Goal: Task Accomplishment & Management: Use online tool/utility

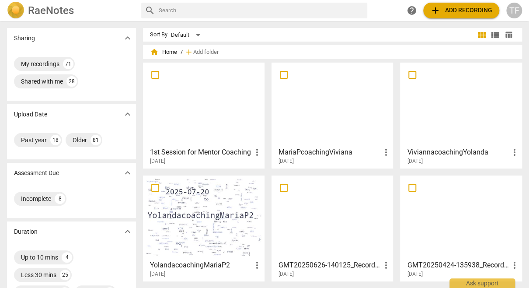
click at [213, 227] on div at bounding box center [203, 216] width 115 height 77
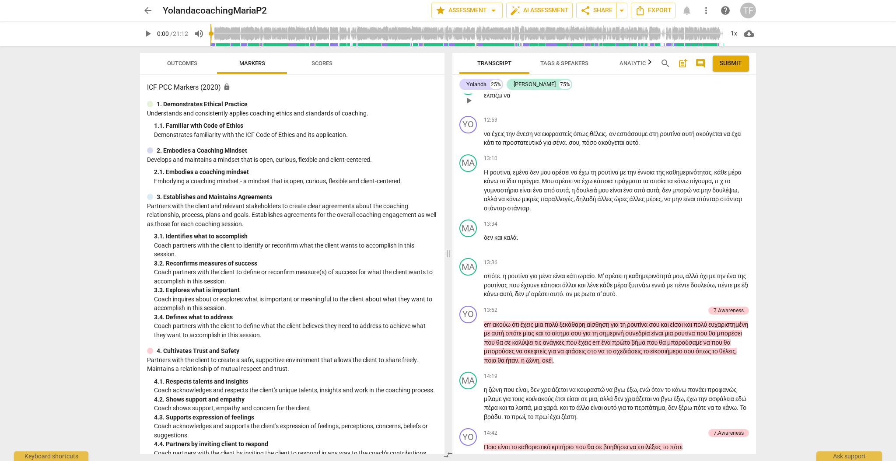
scroll to position [2253, 0]
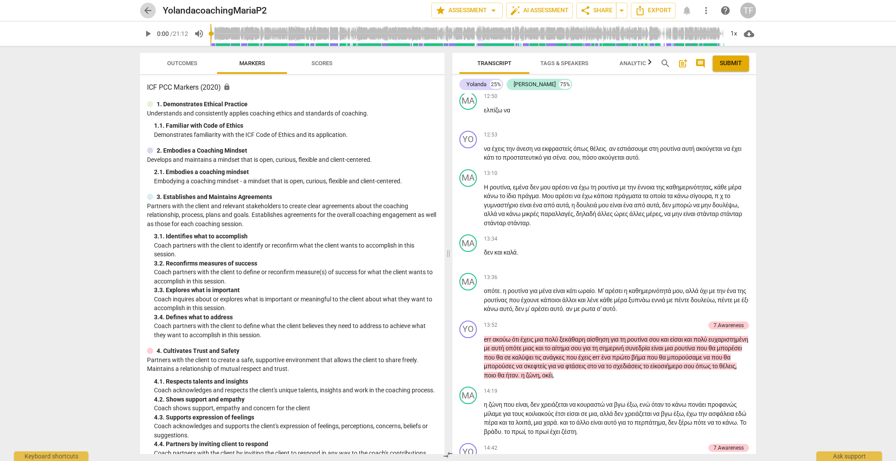
click at [148, 9] on span "arrow_back" at bounding box center [148, 10] width 10 height 10
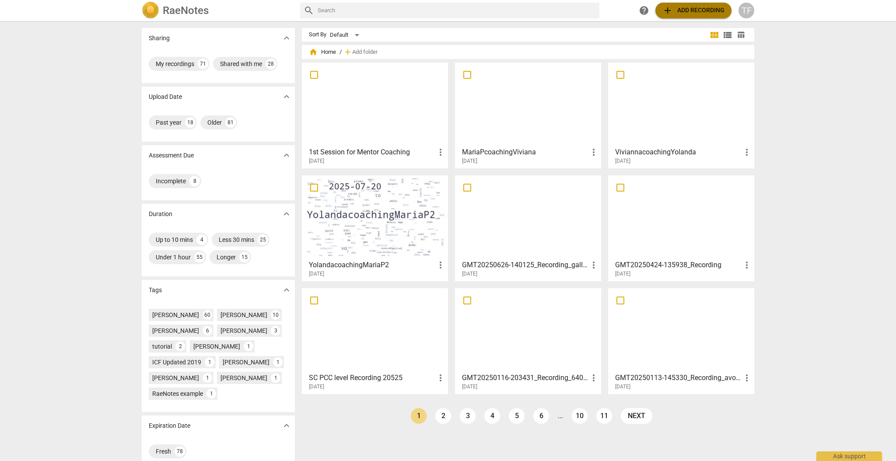
click at [529, 12] on span "add Add recording" at bounding box center [693, 10] width 62 height 10
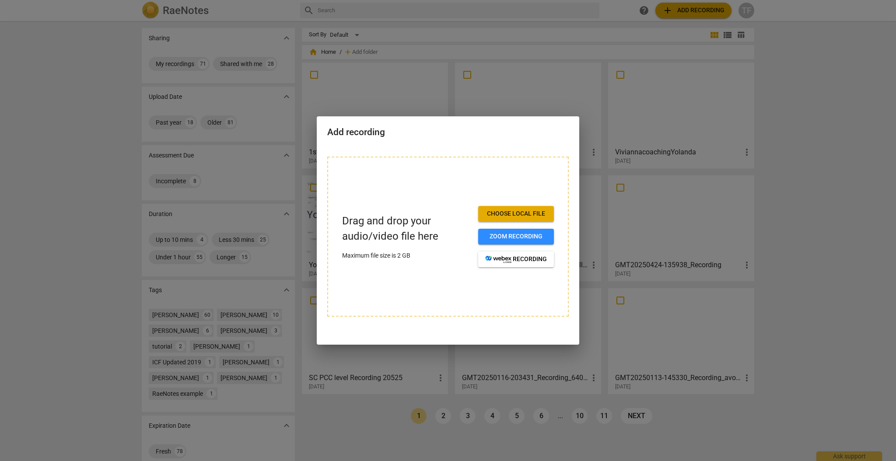
click at [507, 49] on div at bounding box center [448, 230] width 896 height 461
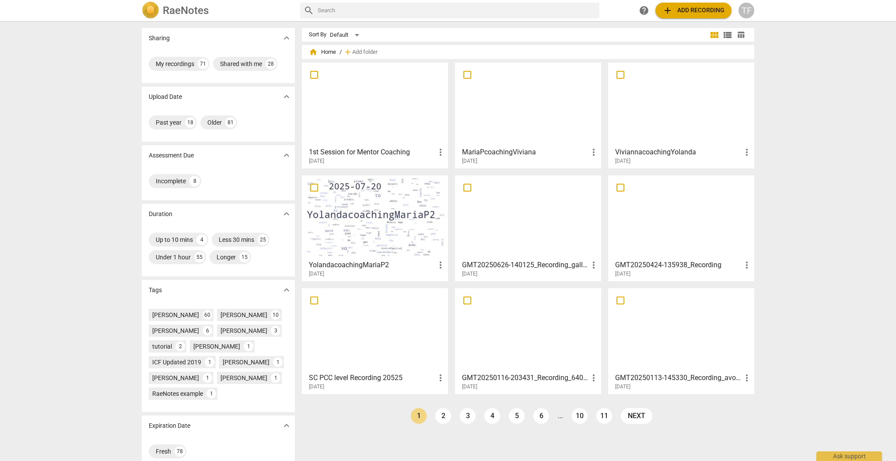
click at [374, 214] on div at bounding box center [375, 216] width 140 height 77
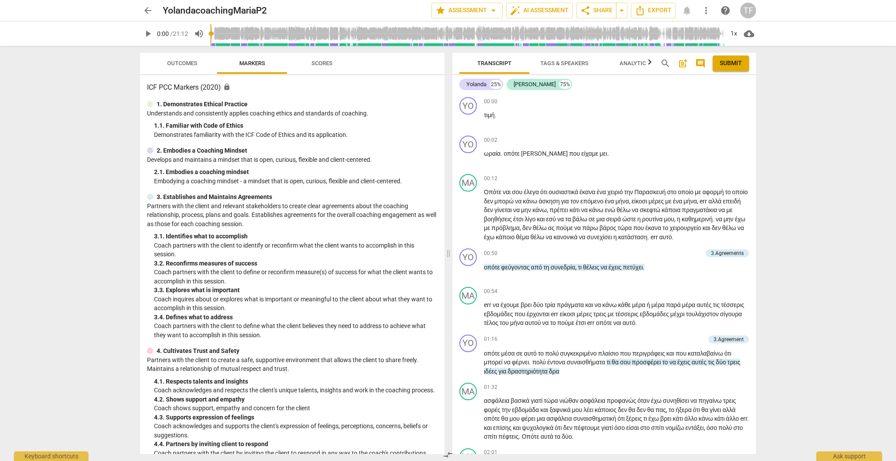
click at [529, 61] on span "Tags & Speakers" at bounding box center [564, 63] width 48 height 7
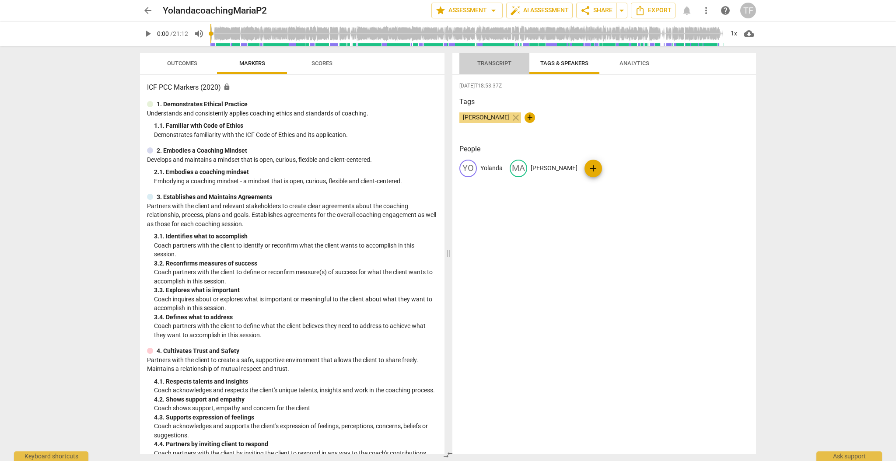
click at [497, 60] on span "Transcript" at bounding box center [494, 63] width 34 height 7
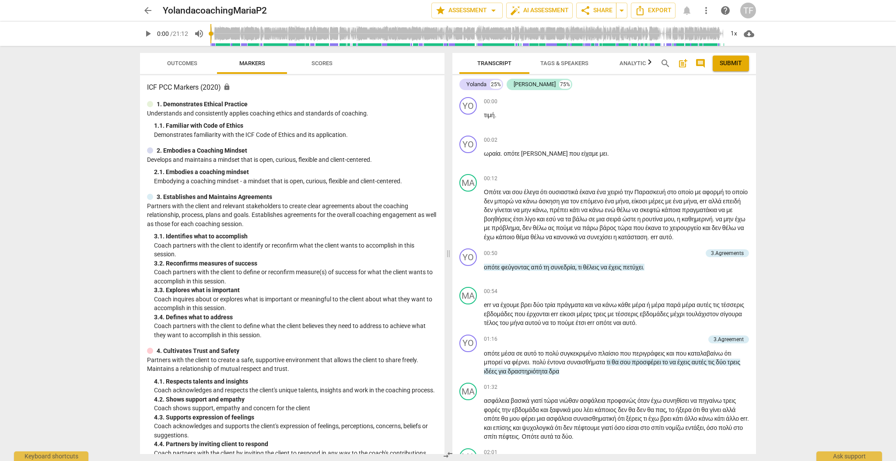
click at [269, 85] on h3 "ICF PCC Markers (2020) lock" at bounding box center [292, 87] width 290 height 10
click at [245, 61] on span "Markers" at bounding box center [252, 63] width 26 height 7
click at [182, 89] on h3 "ICF PCC Markers (2020) lock" at bounding box center [292, 87] width 290 height 10
click at [178, 87] on h3 "ICF PCC Markers (2020) lock" at bounding box center [292, 86] width 290 height 10
click at [146, 32] on span "play_arrow" at bounding box center [148, 33] width 10 height 10
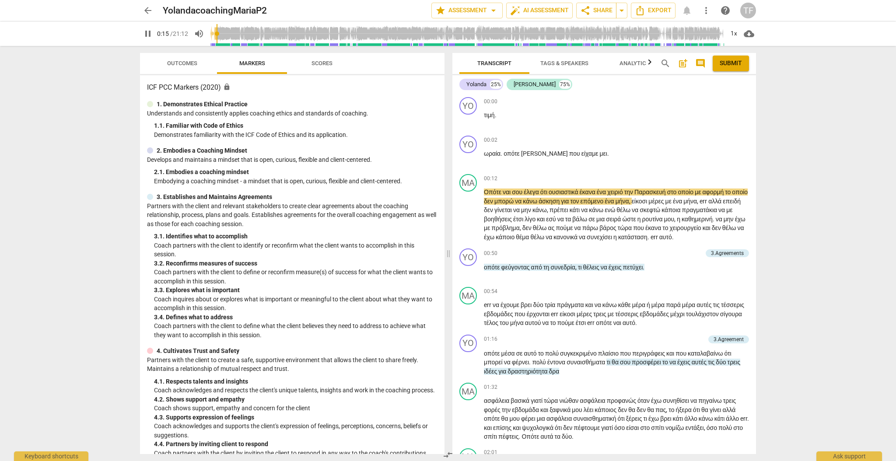
click at [147, 32] on span "pause" at bounding box center [148, 33] width 10 height 10
type input "16"
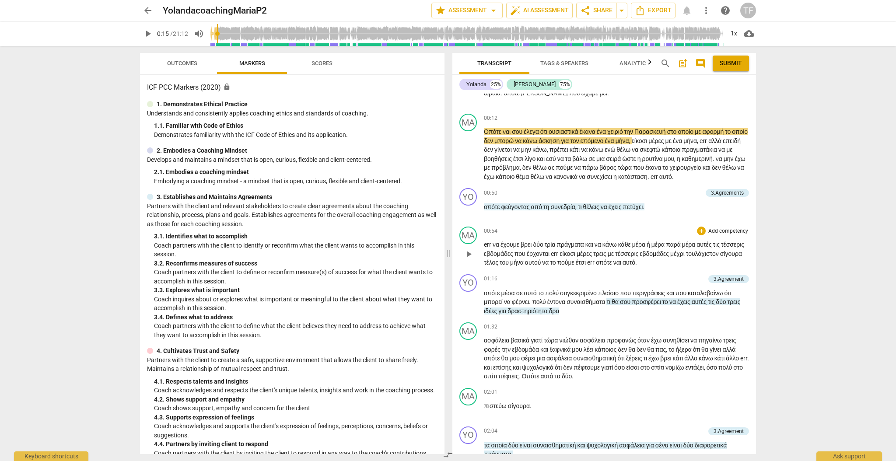
scroll to position [63, 0]
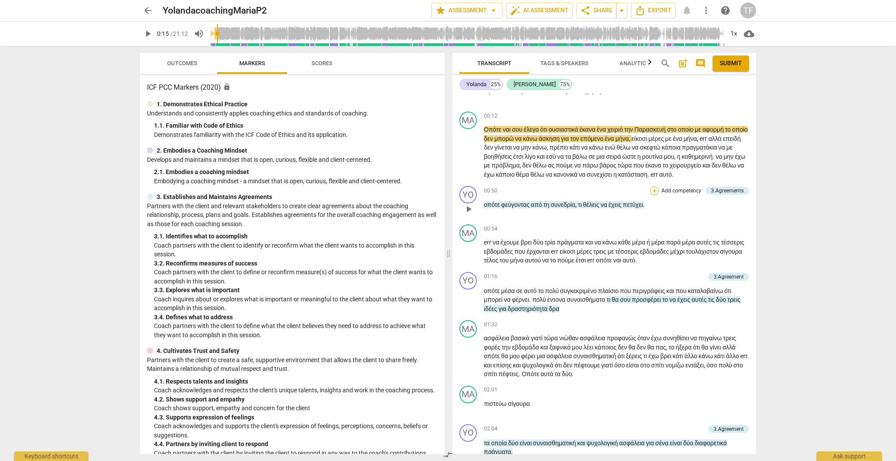
click at [529, 195] on div "+" at bounding box center [654, 190] width 9 height 9
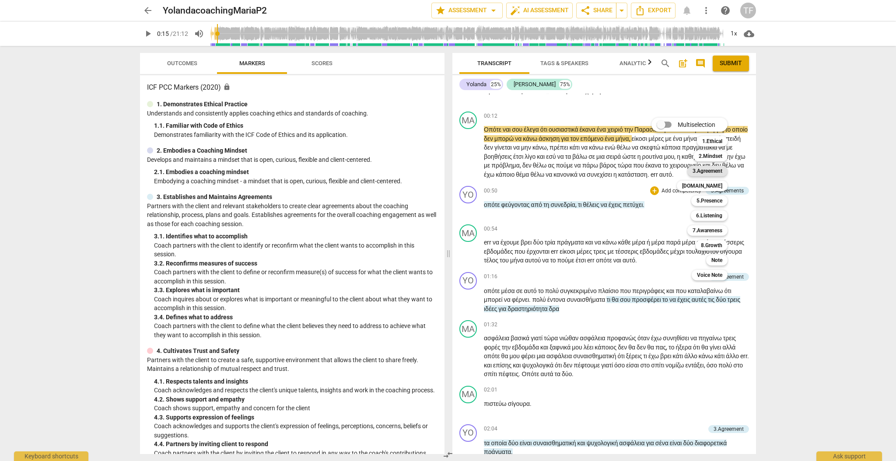
click at [529, 171] on b "3.Agreement" at bounding box center [708, 171] width 30 height 10
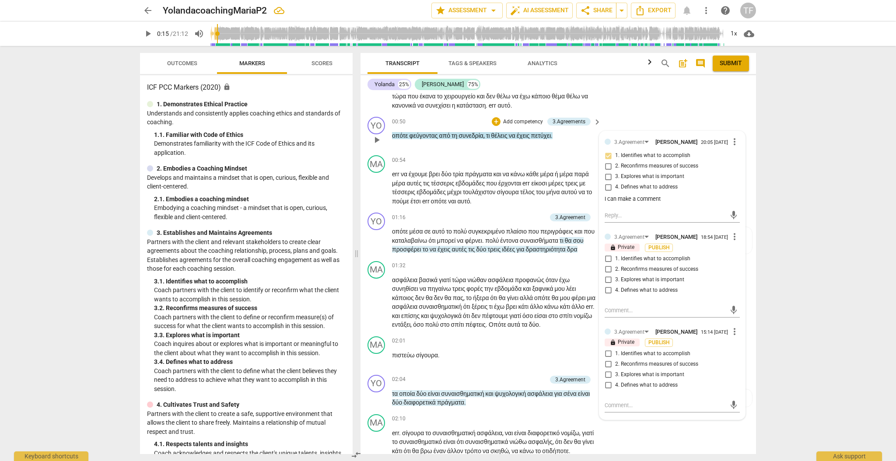
scroll to position [150, 0]
click at [529, 247] on div "3.Agreement [PERSON_NAME] 20:05 [DATE] more_vert 1. Identifies what to accompli…" at bounding box center [672, 275] width 146 height 288
click at [529, 242] on span "more_vert" at bounding box center [734, 236] width 10 height 10
click at [529, 268] on li "Delete" at bounding box center [742, 266] width 30 height 17
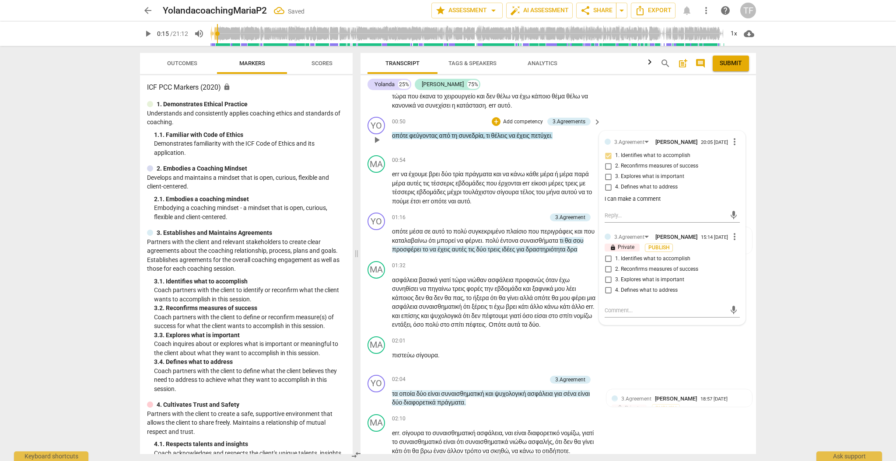
click at [529, 242] on span "more_vert" at bounding box center [734, 236] width 10 height 10
click at [529, 267] on li "Delete" at bounding box center [742, 266] width 30 height 17
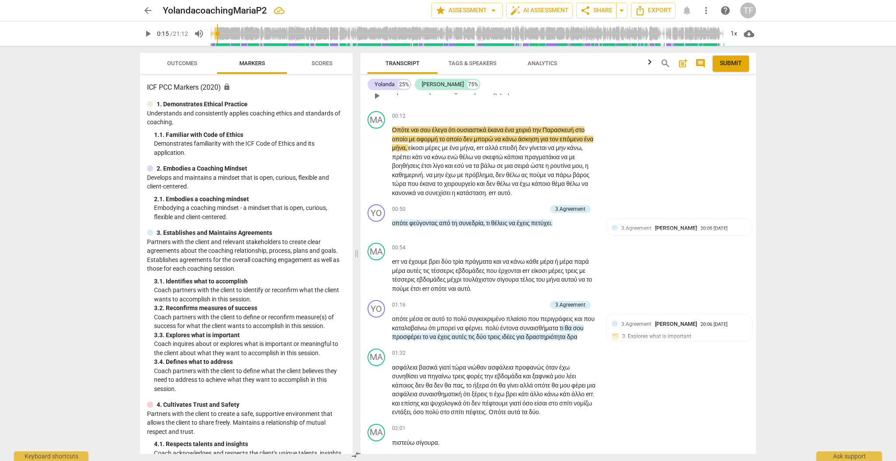
scroll to position [0, 0]
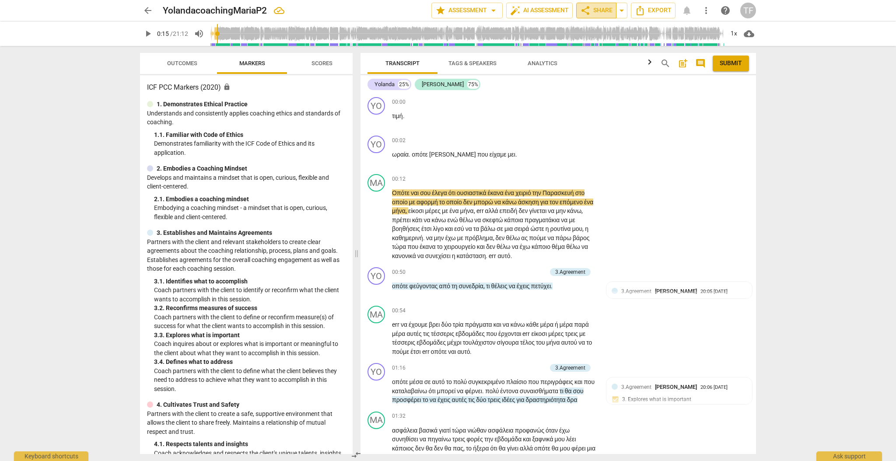
click at [529, 10] on span "share Share" at bounding box center [596, 10] width 32 height 10
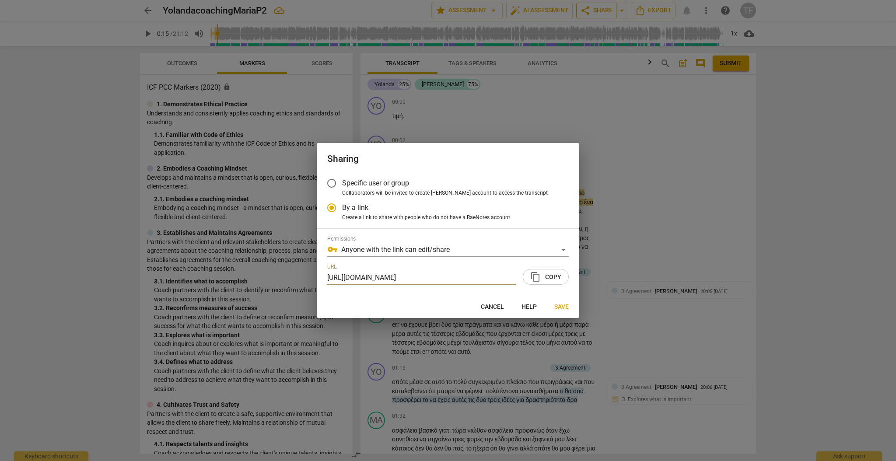
scroll to position [0, 43]
radio input "false"
click at [529, 250] on div "vpn_key Anyone with the link can edit/share" at bounding box center [447, 250] width 241 height 14
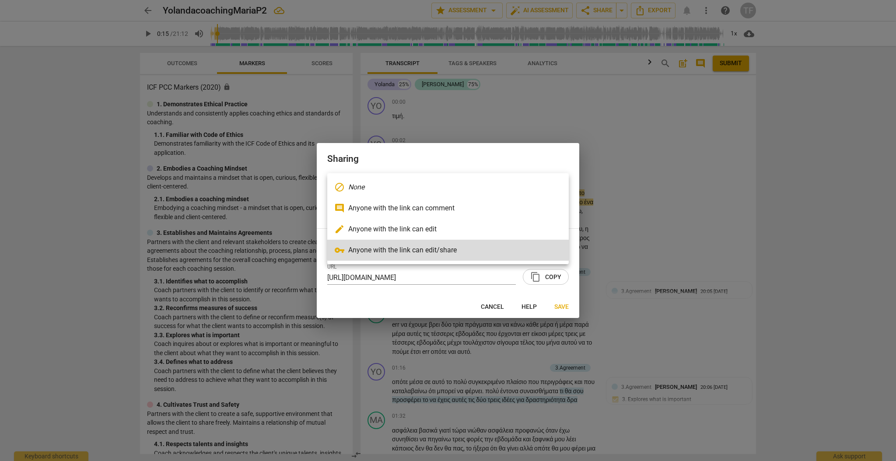
click at [472, 156] on div at bounding box center [448, 230] width 896 height 461
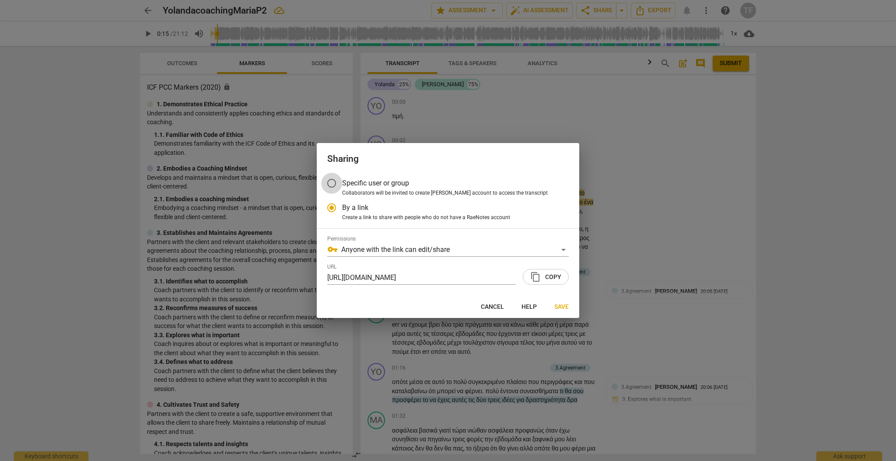
click at [331, 182] on input "Specific user or group" at bounding box center [331, 183] width 21 height 21
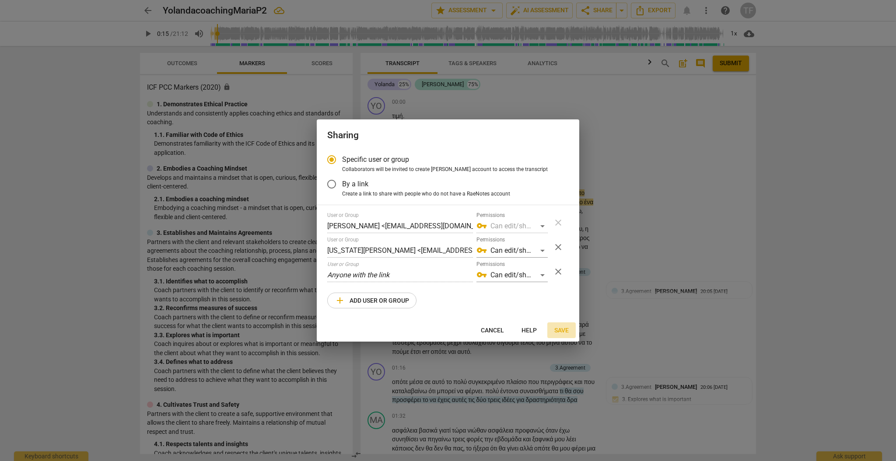
click at [529, 287] on span "Save" at bounding box center [561, 330] width 14 height 9
radio input "false"
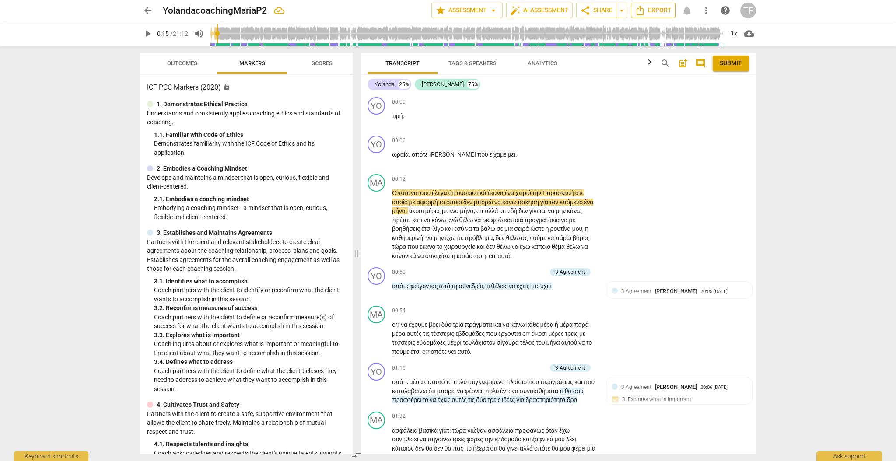
click at [529, 12] on span "Export" at bounding box center [653, 10] width 37 height 10
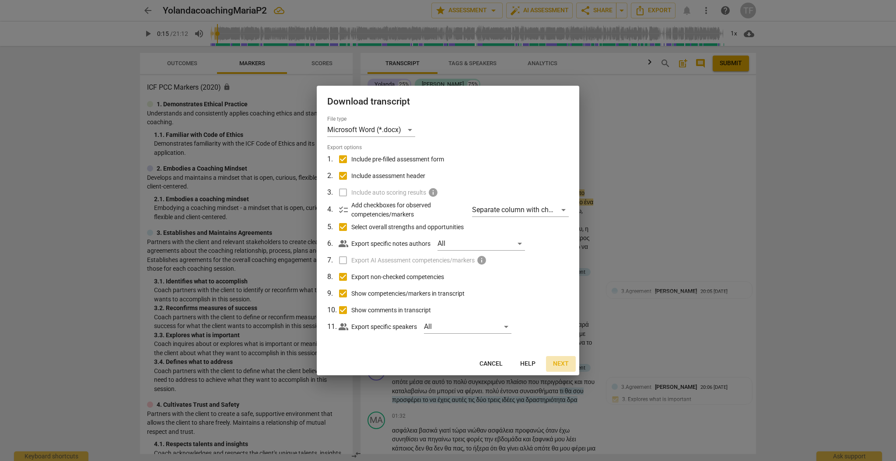
click at [529, 287] on span "Next" at bounding box center [561, 364] width 16 height 9
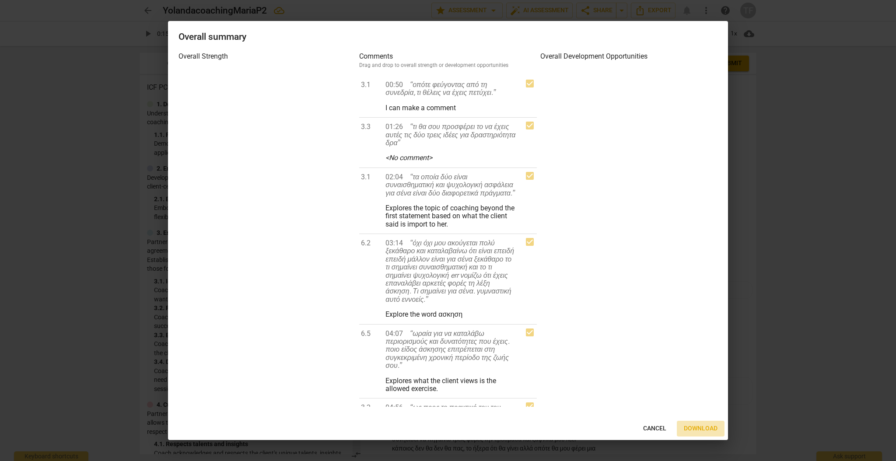
click at [529, 287] on span "Download" at bounding box center [701, 428] width 34 height 9
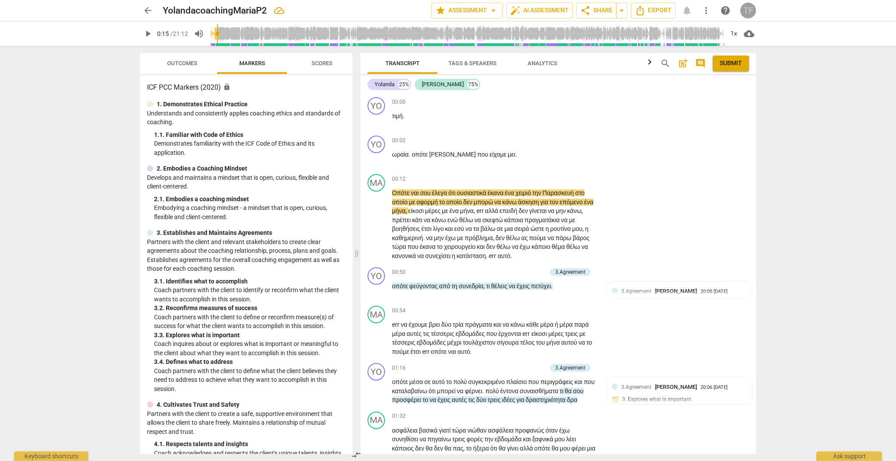
click at [529, 12] on div "TF" at bounding box center [748, 11] width 16 height 16
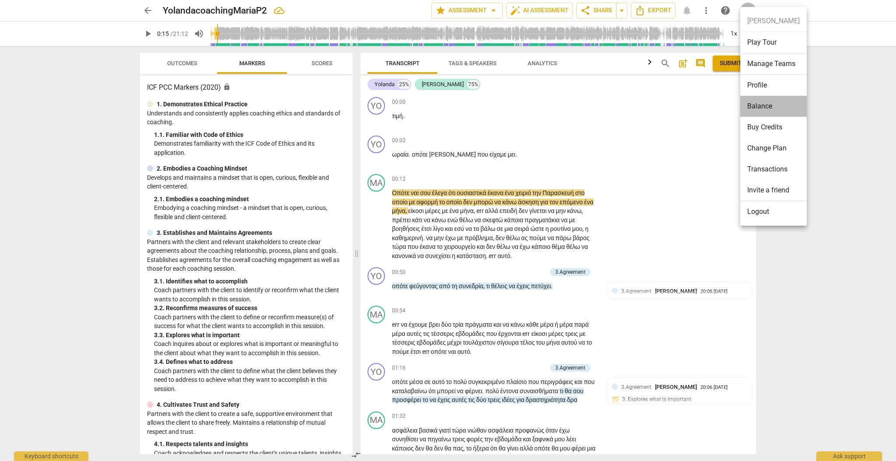
click at [529, 106] on li "Balance" at bounding box center [773, 106] width 66 height 21
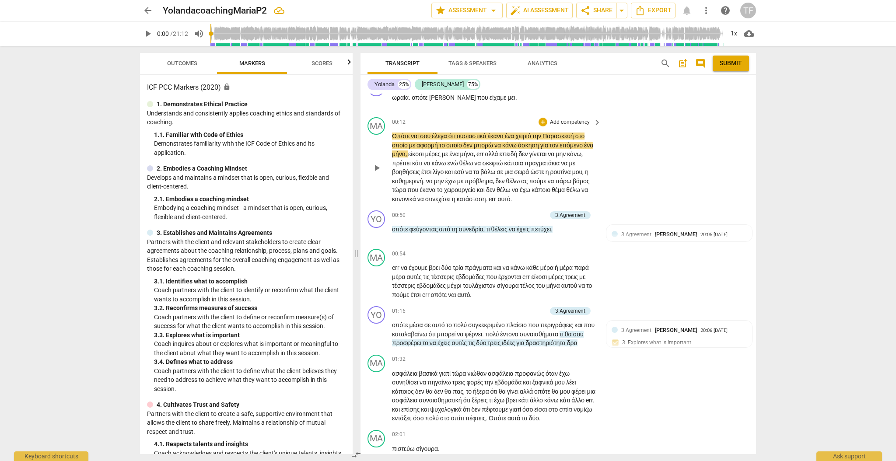
scroll to position [59, 0]
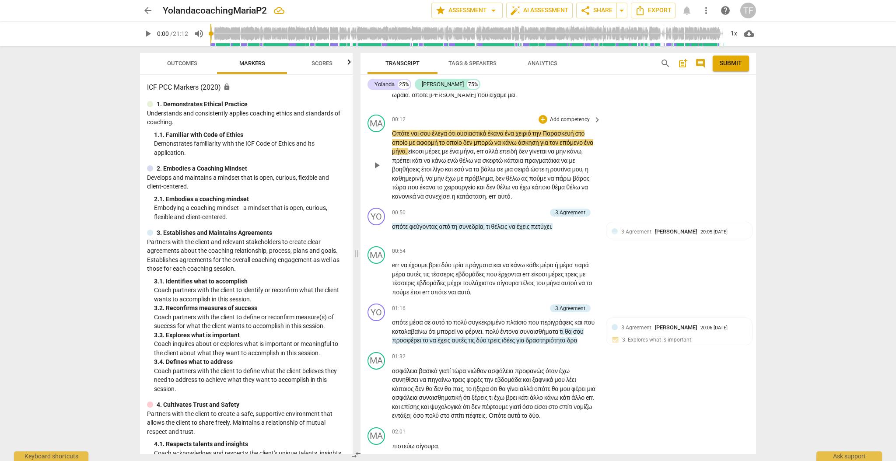
click at [497, 194] on span "err" at bounding box center [493, 196] width 9 height 7
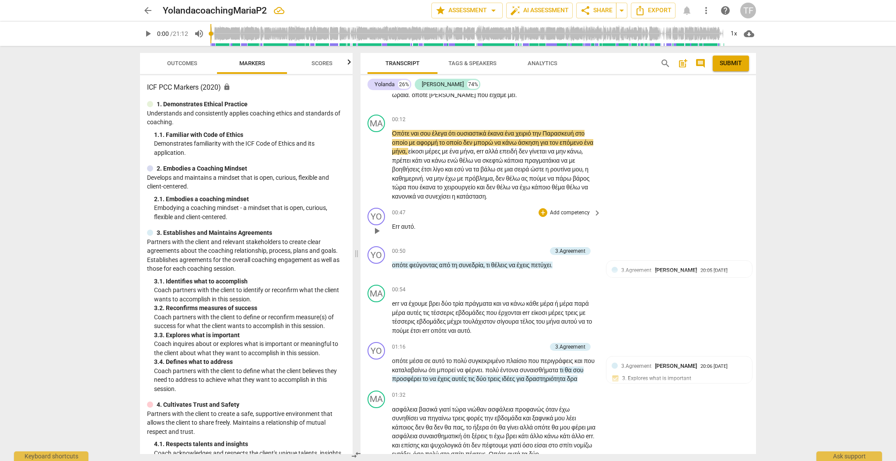
click at [390, 226] on div "play_arrow pause" at bounding box center [381, 230] width 22 height 11
click at [392, 226] on span "Err" at bounding box center [396, 226] width 9 height 7
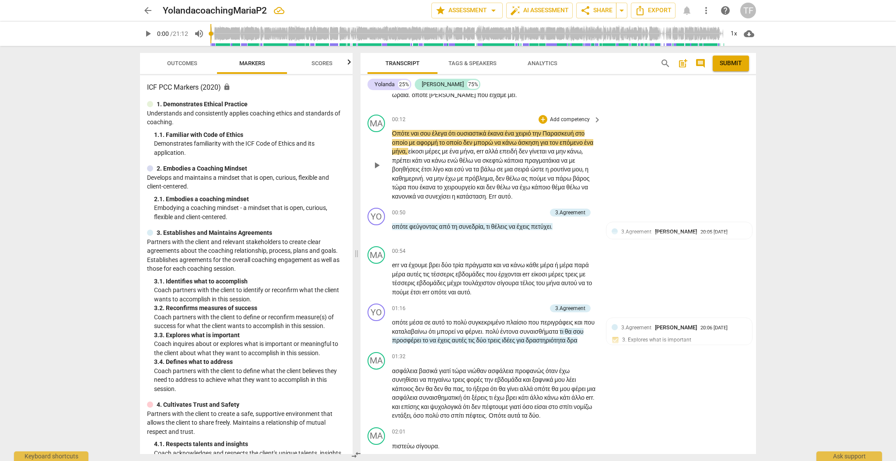
click at [434, 176] on span "να" at bounding box center [430, 178] width 8 height 7
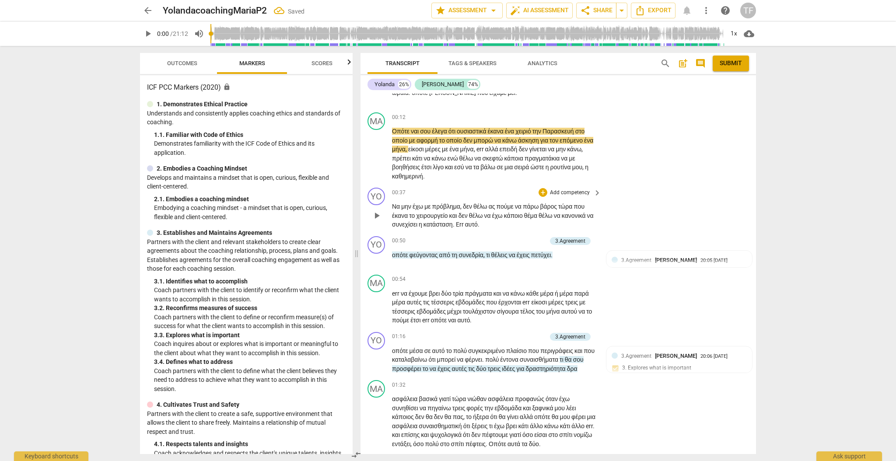
click at [465, 215] on span "δεν" at bounding box center [463, 215] width 10 height 7
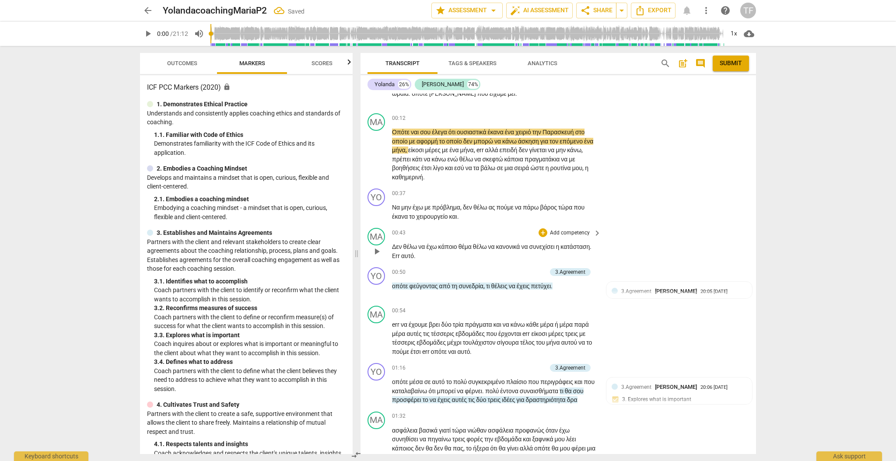
click at [392, 247] on span "Δεν" at bounding box center [397, 246] width 11 height 7
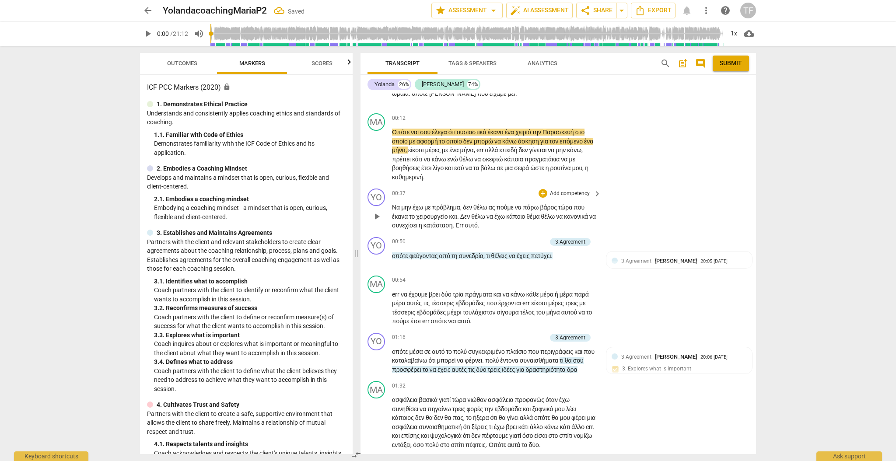
click at [392, 206] on span "Να" at bounding box center [396, 207] width 9 height 7
